Goal: Information Seeking & Learning: Learn about a topic

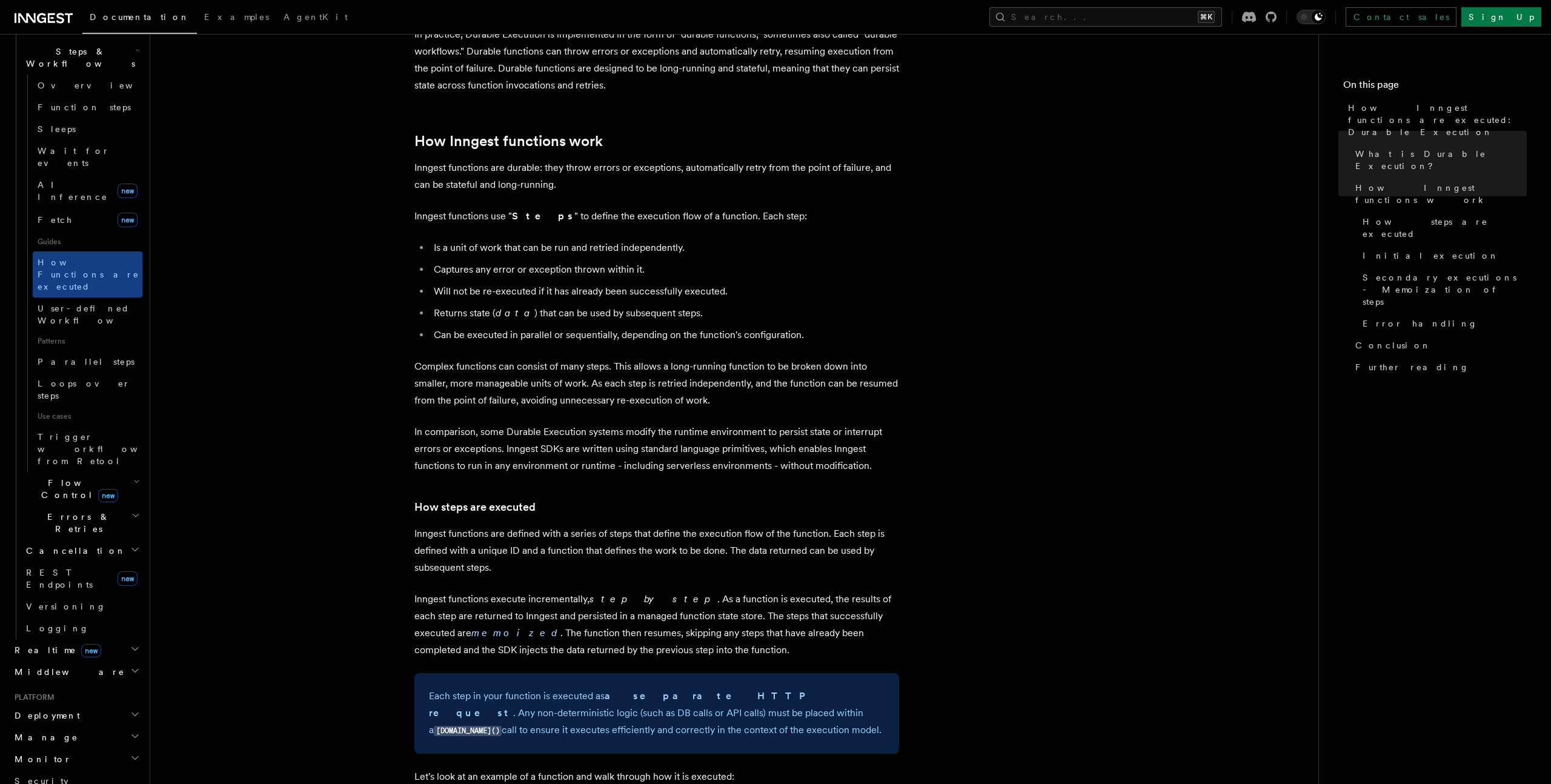
scroll to position [460, 0]
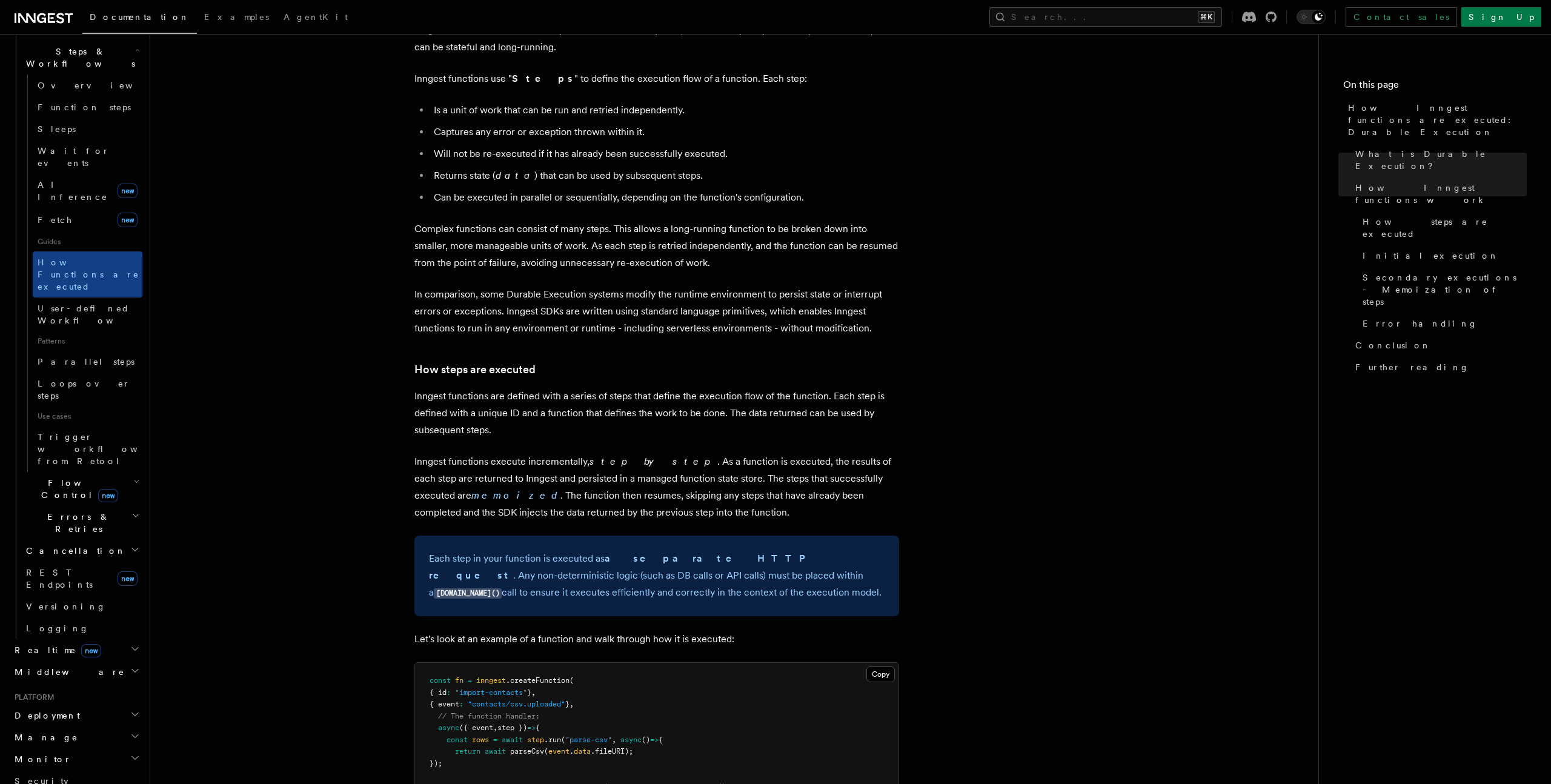
scroll to position [593, 0]
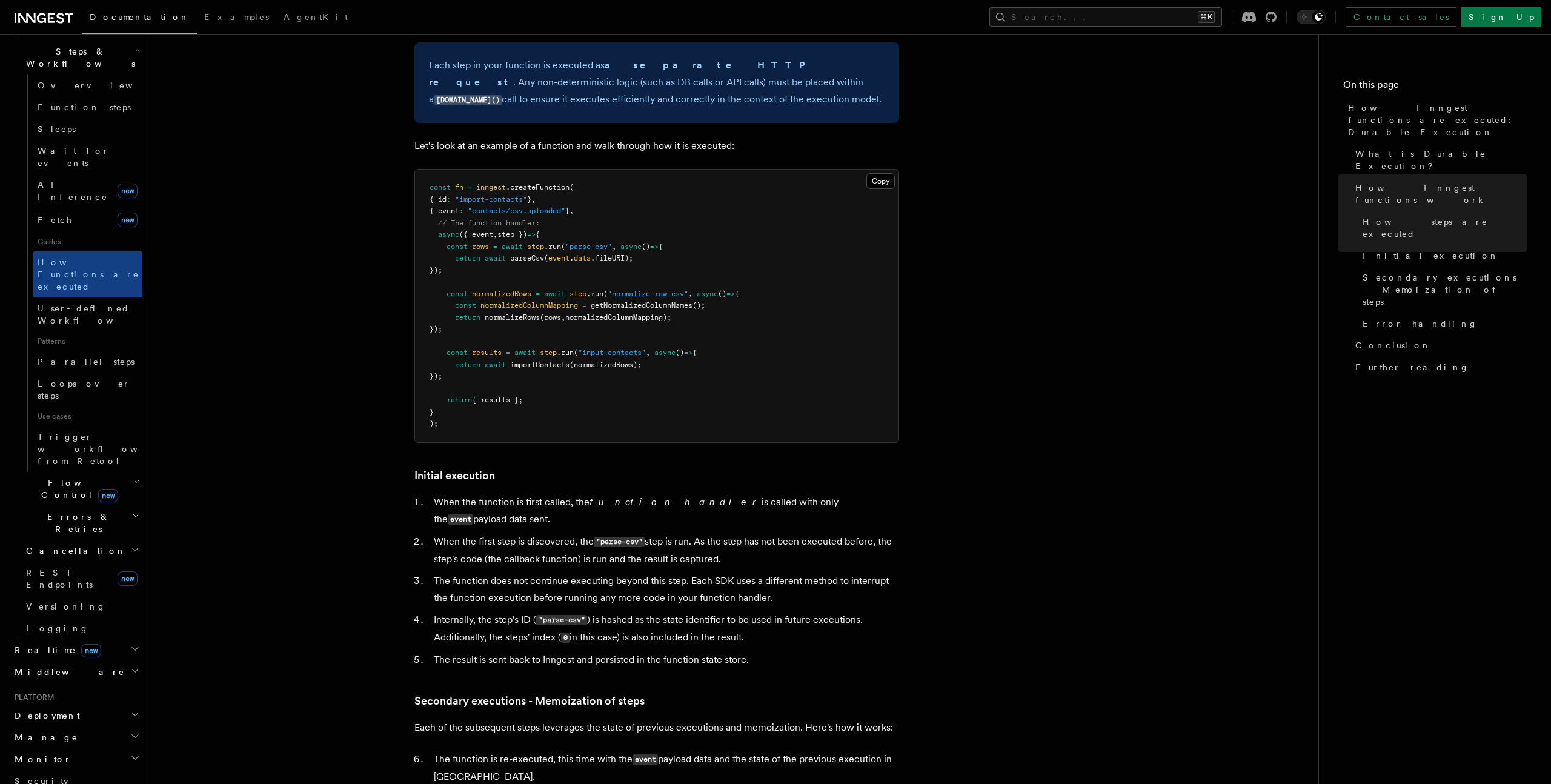
scroll to position [1083, 0]
click at [306, 433] on article "Features Inngest Functions Steps & Workflows How Inngest functions are executed…" at bounding box center [734, 403] width 1130 height 2867
click at [276, 467] on article "Features Inngest Functions Steps & Workflows How Inngest functions are executed…" at bounding box center [734, 403] width 1130 height 2867
click at [293, 578] on article "Features Inngest Functions Steps & Workflows How Inngest functions are executed…" at bounding box center [734, 403] width 1130 height 2867
click at [312, 575] on article "Features Inngest Functions Steps & Workflows How Inngest functions are executed…" at bounding box center [734, 403] width 1130 height 2867
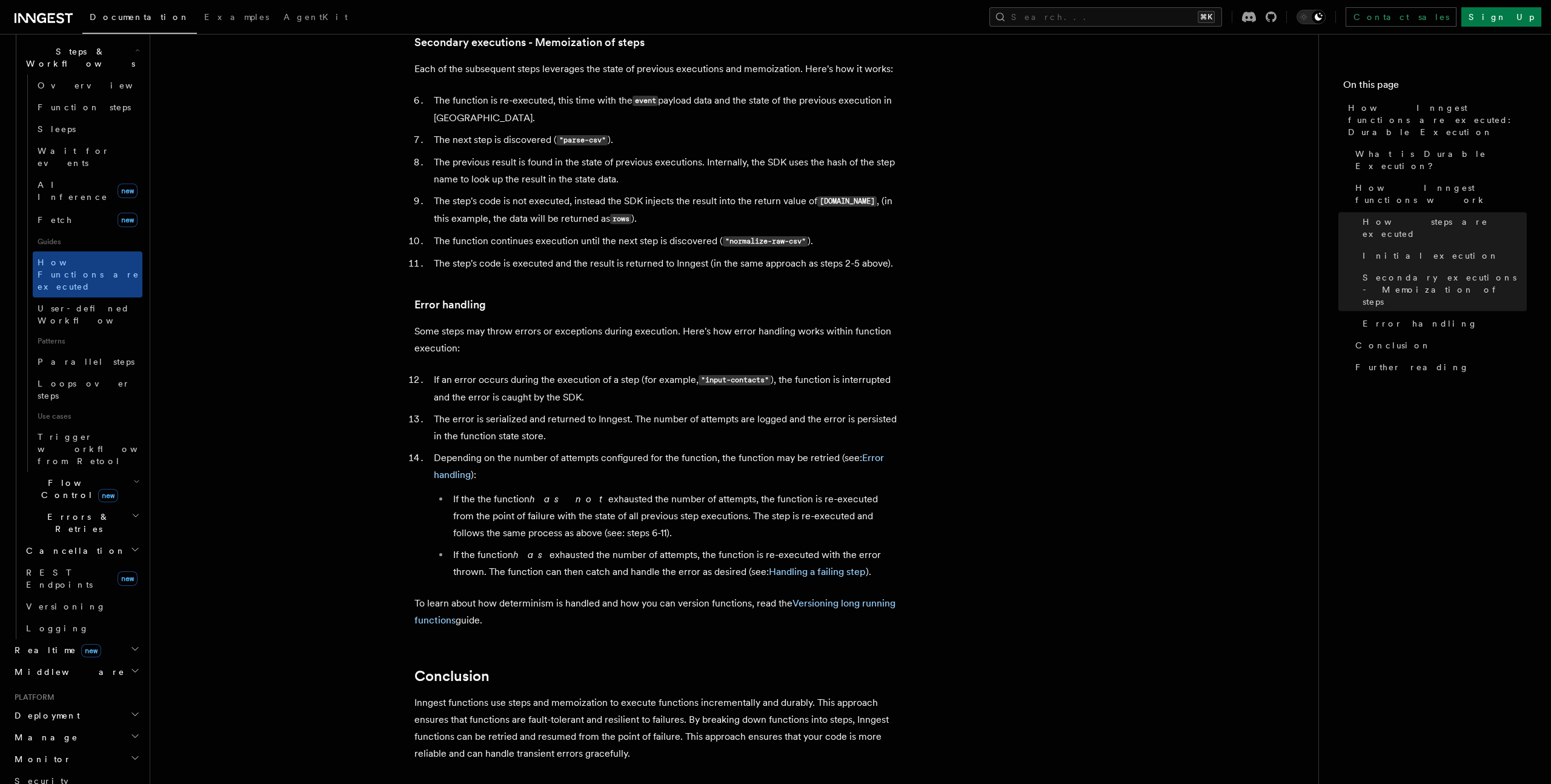
scroll to position [1741, 0]
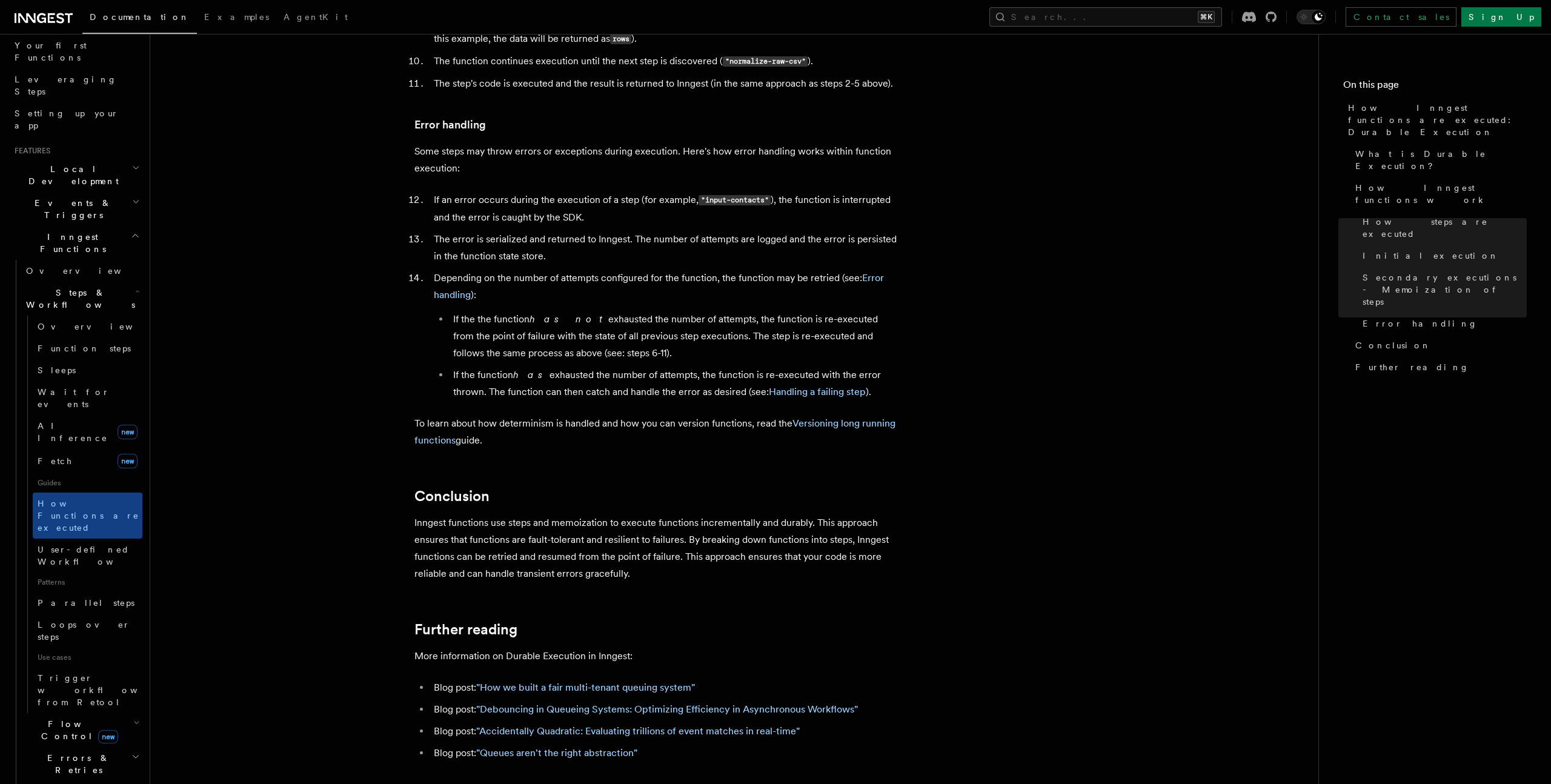
scroll to position [163, 0]
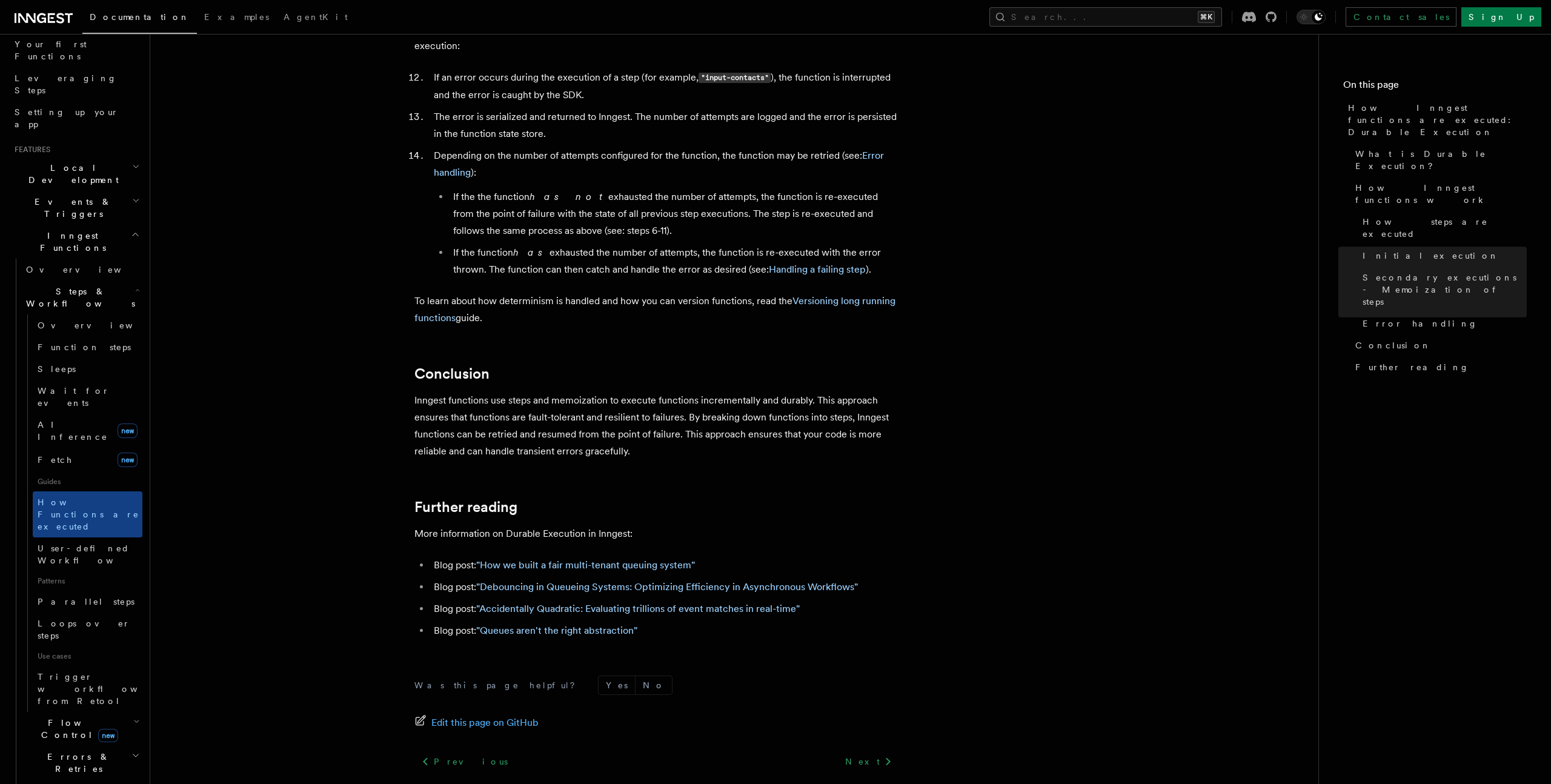
scroll to position [2089, 0]
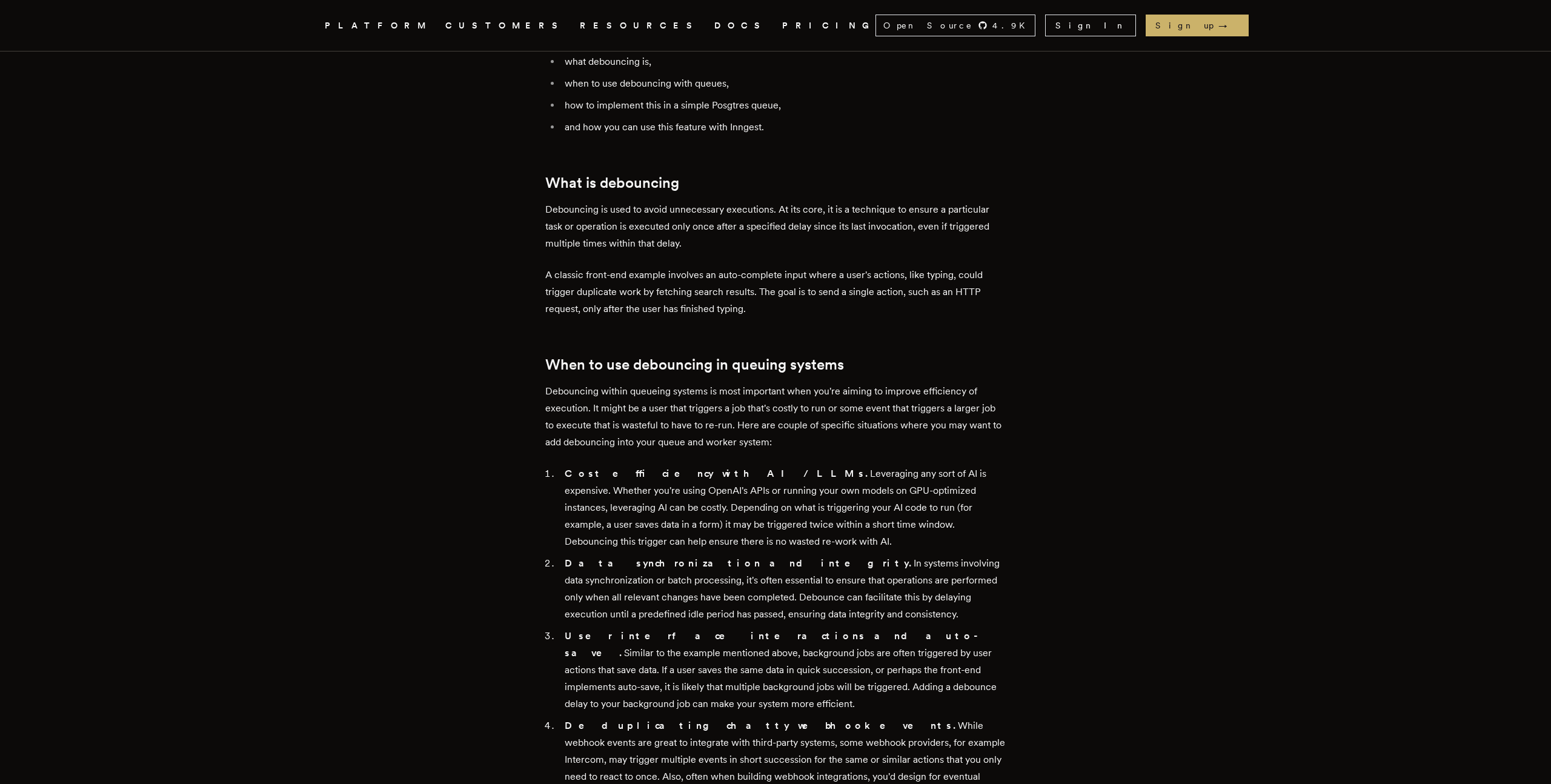
scroll to position [604, 0]
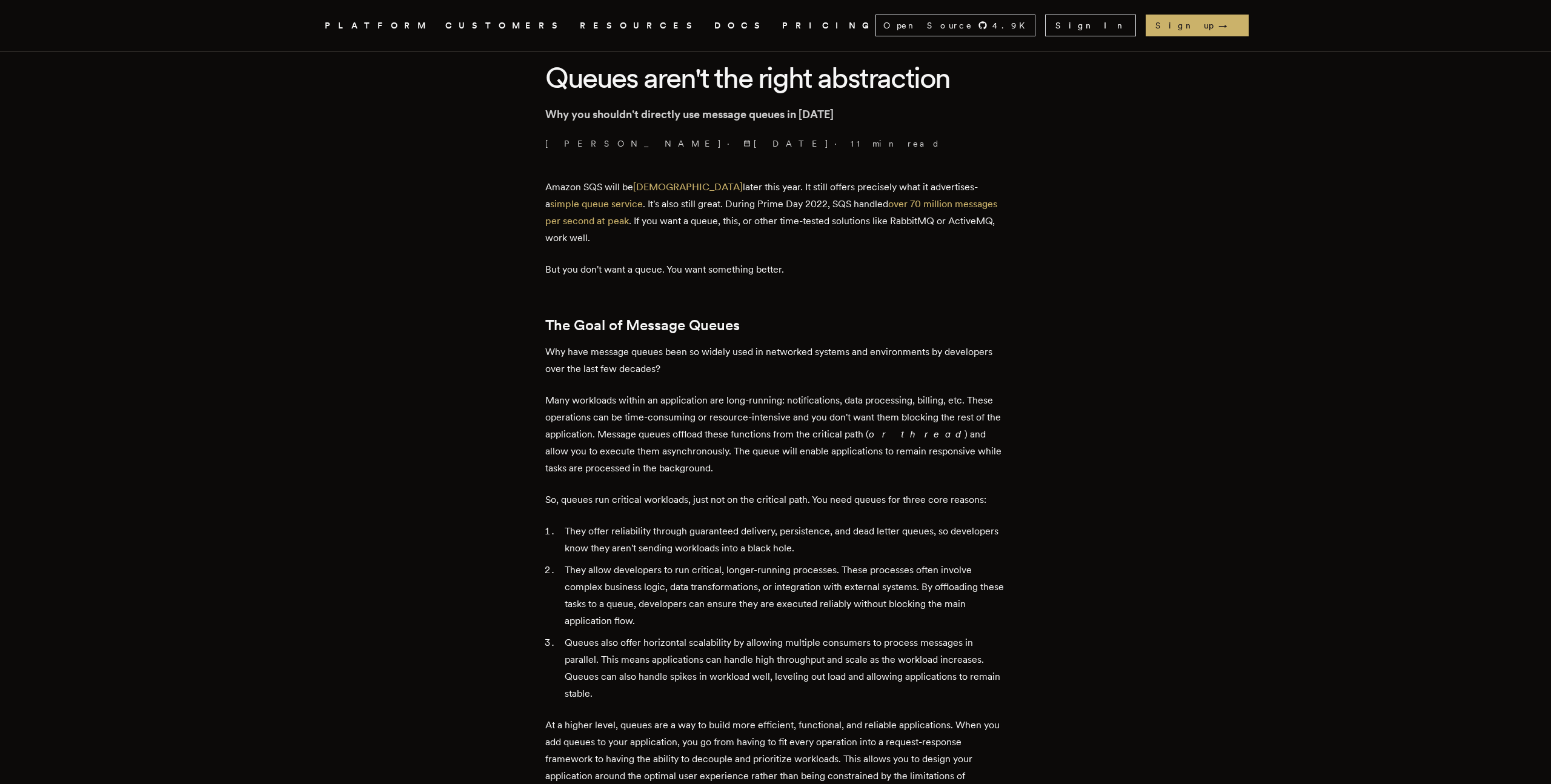
scroll to position [319, 0]
